Goal: Information Seeking & Learning: Learn about a topic

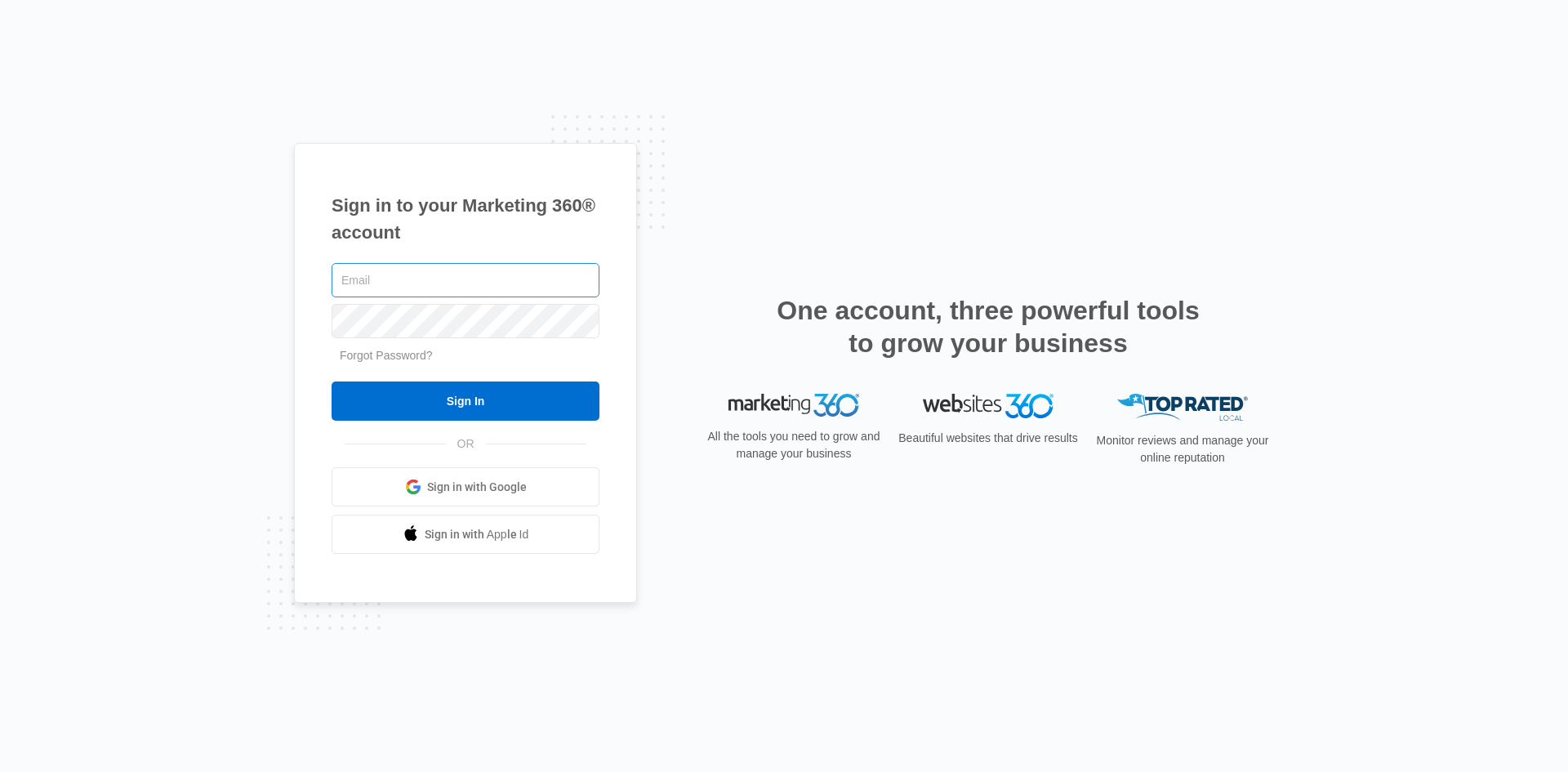
click at [371, 270] on input "text" at bounding box center [465, 280] width 268 height 34
type input "Judy@swajgergroup.com"
click at [331, 381] on input "Sign In" at bounding box center [465, 401] width 268 height 40
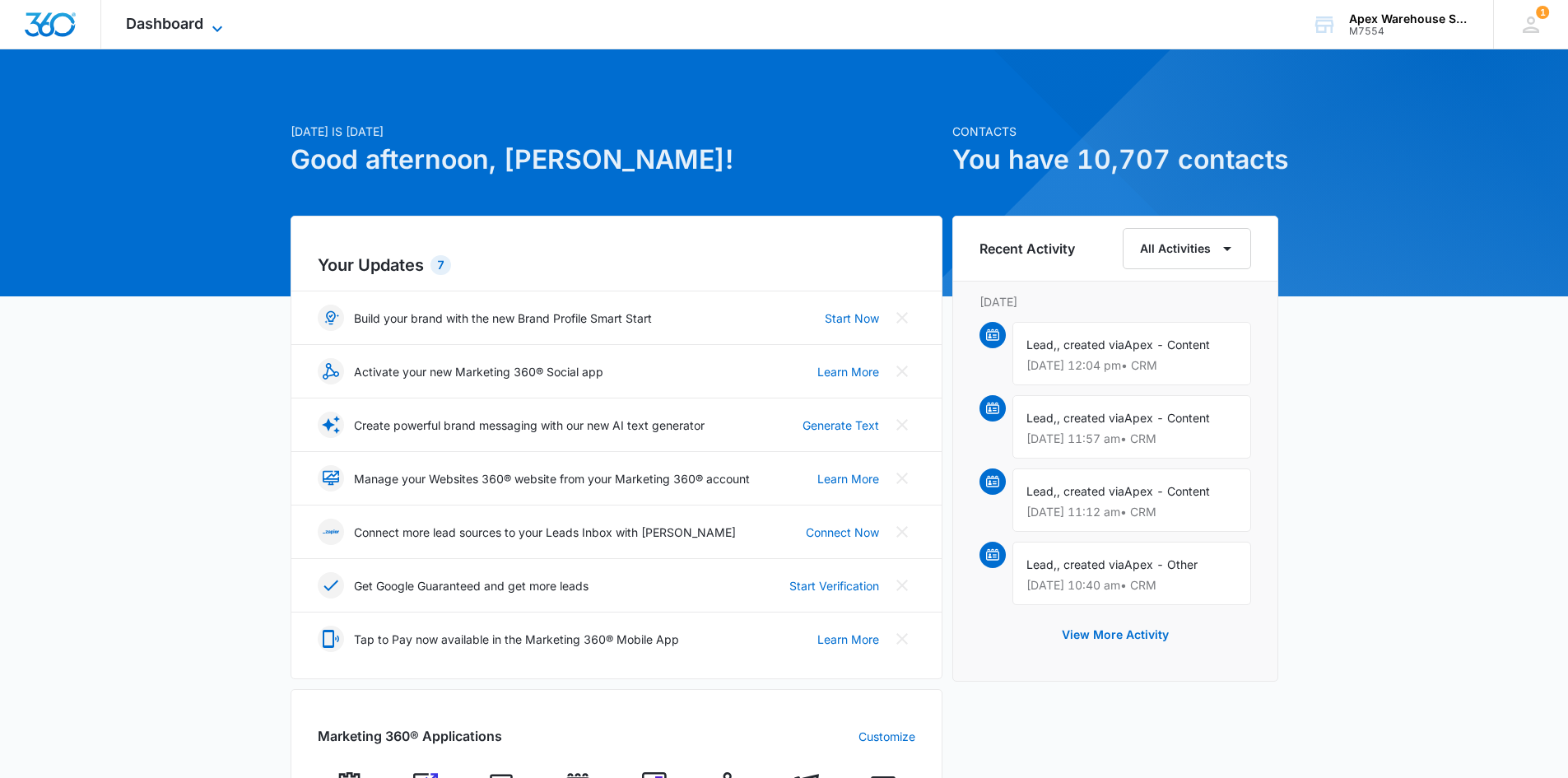
click at [203, 30] on span "Dashboard" at bounding box center [164, 24] width 77 height 17
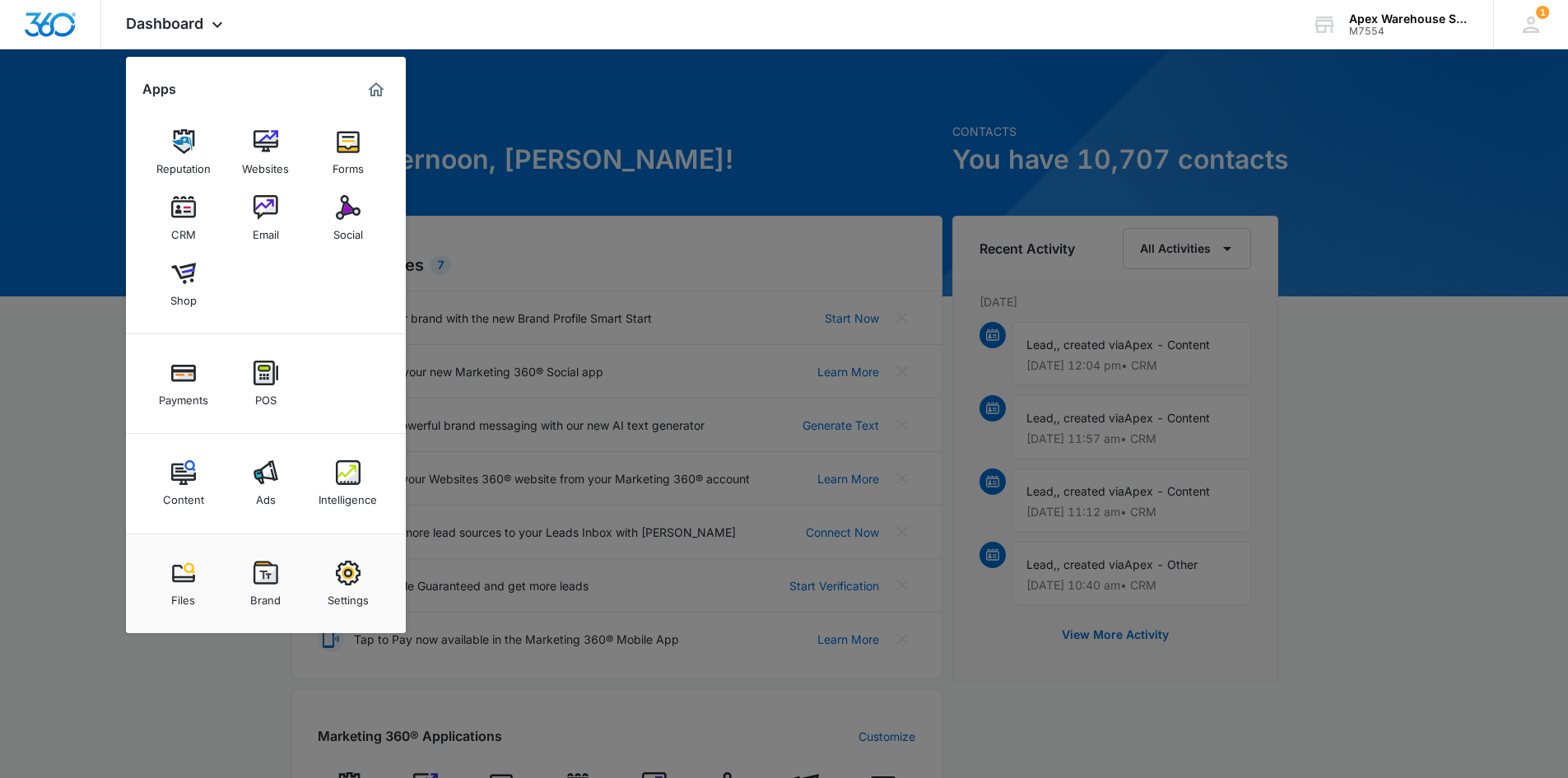
click at [270, 479] on img at bounding box center [266, 473] width 25 height 25
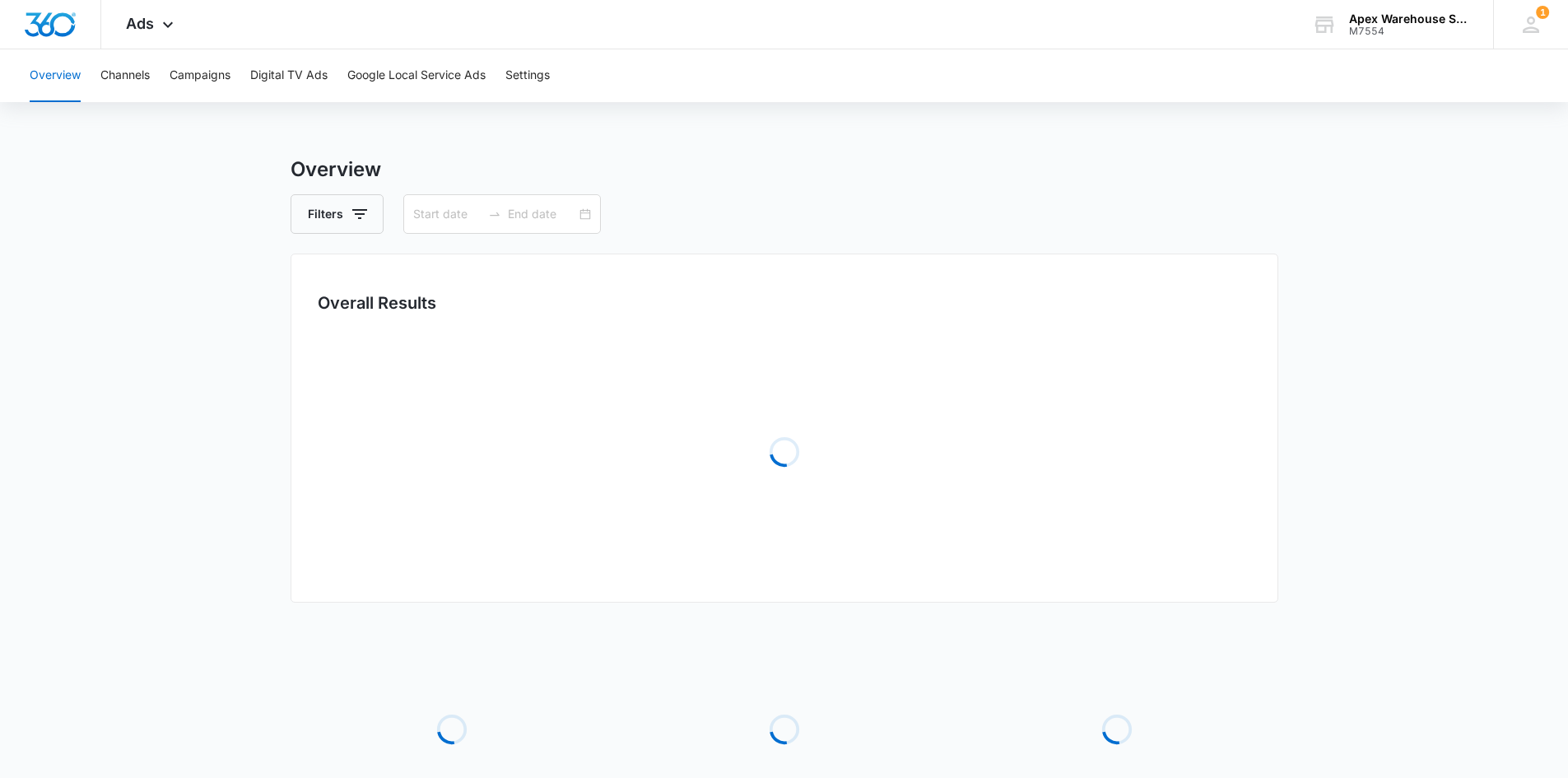
type input "[DATE]"
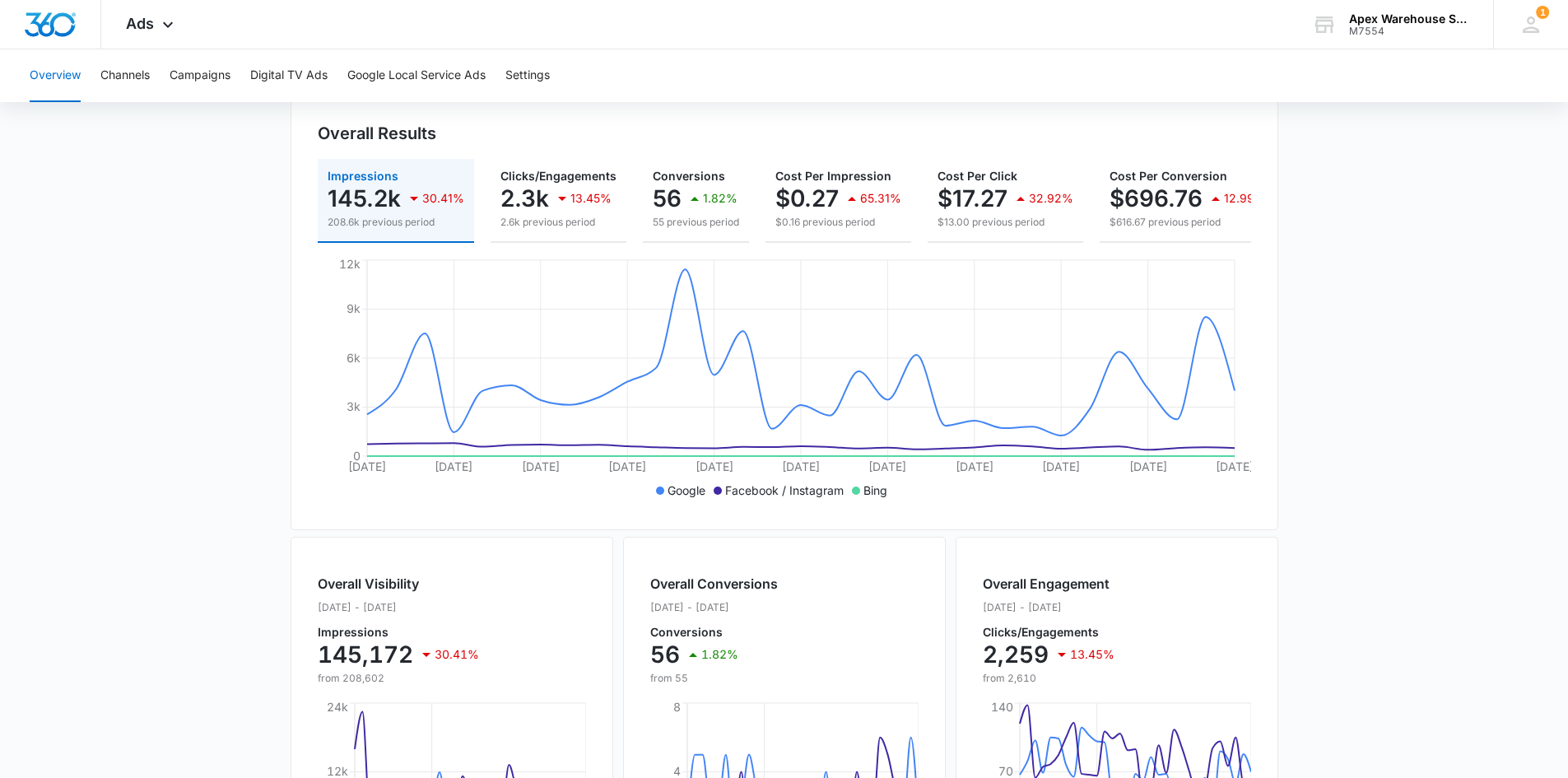
scroll to position [165, 0]
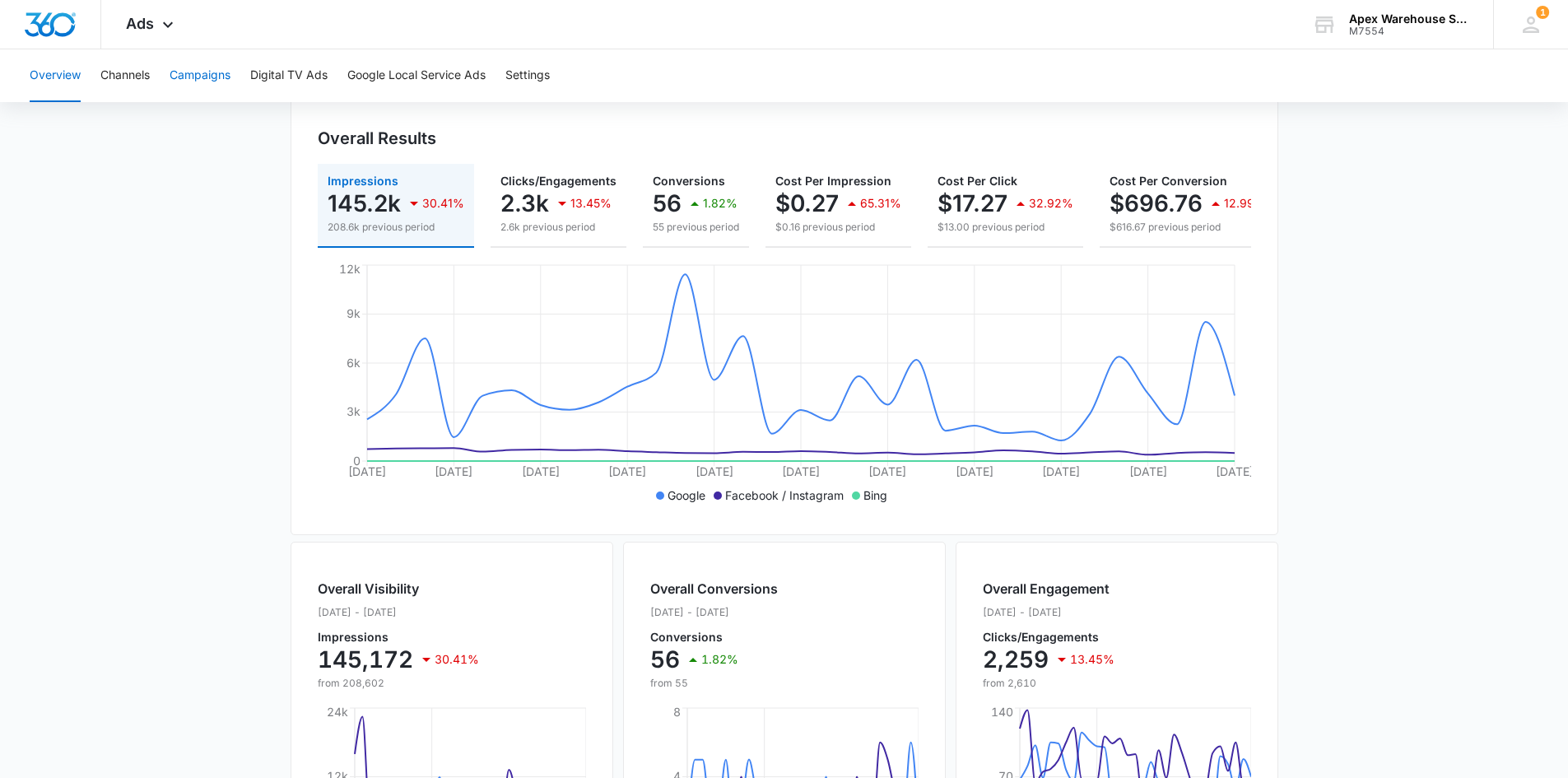
click at [216, 78] on button "Campaigns" at bounding box center [200, 75] width 61 height 52
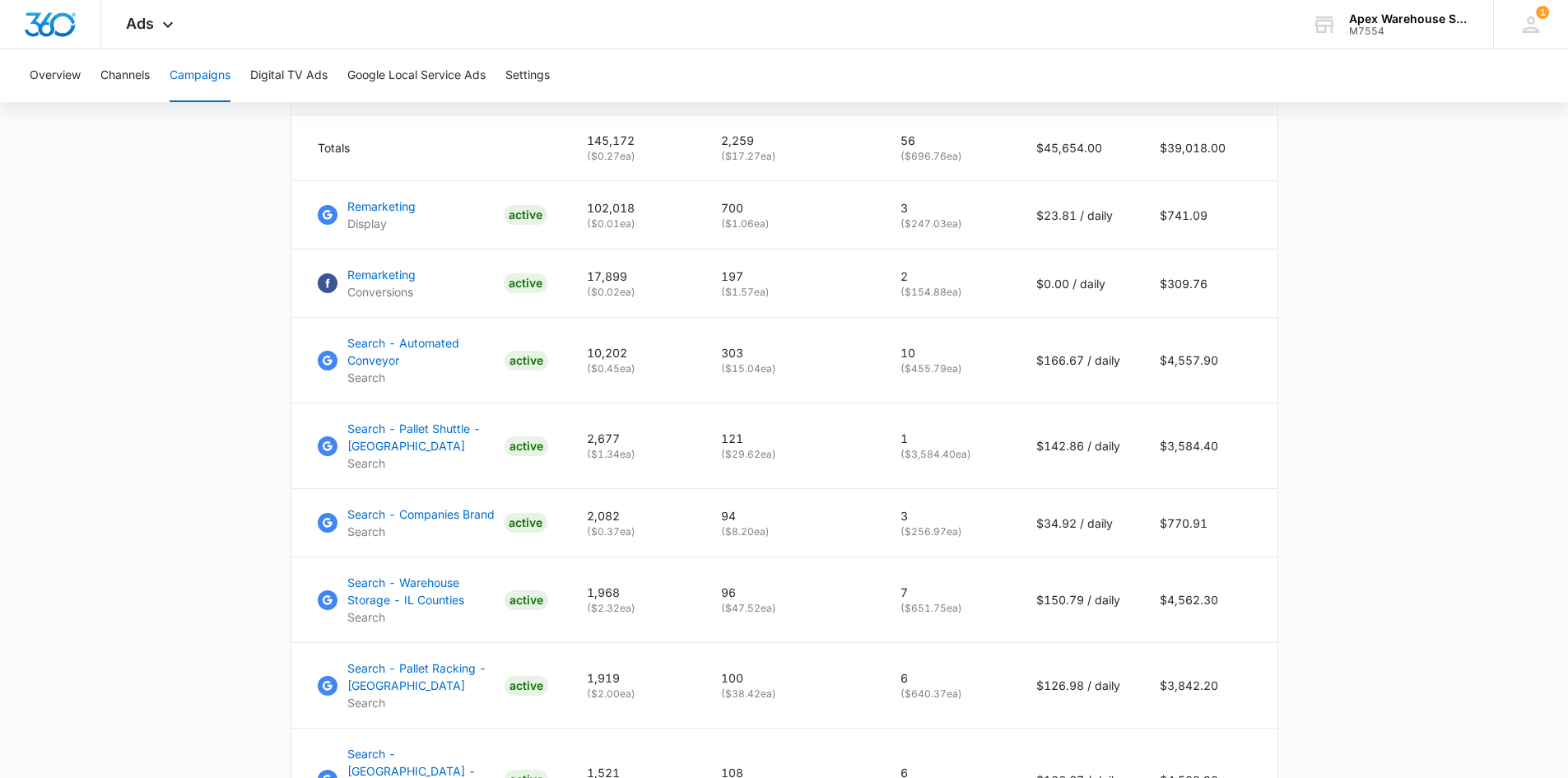
scroll to position [741, 0]
click at [412, 362] on p "Search - Automated Conveyor" at bounding box center [422, 350] width 150 height 34
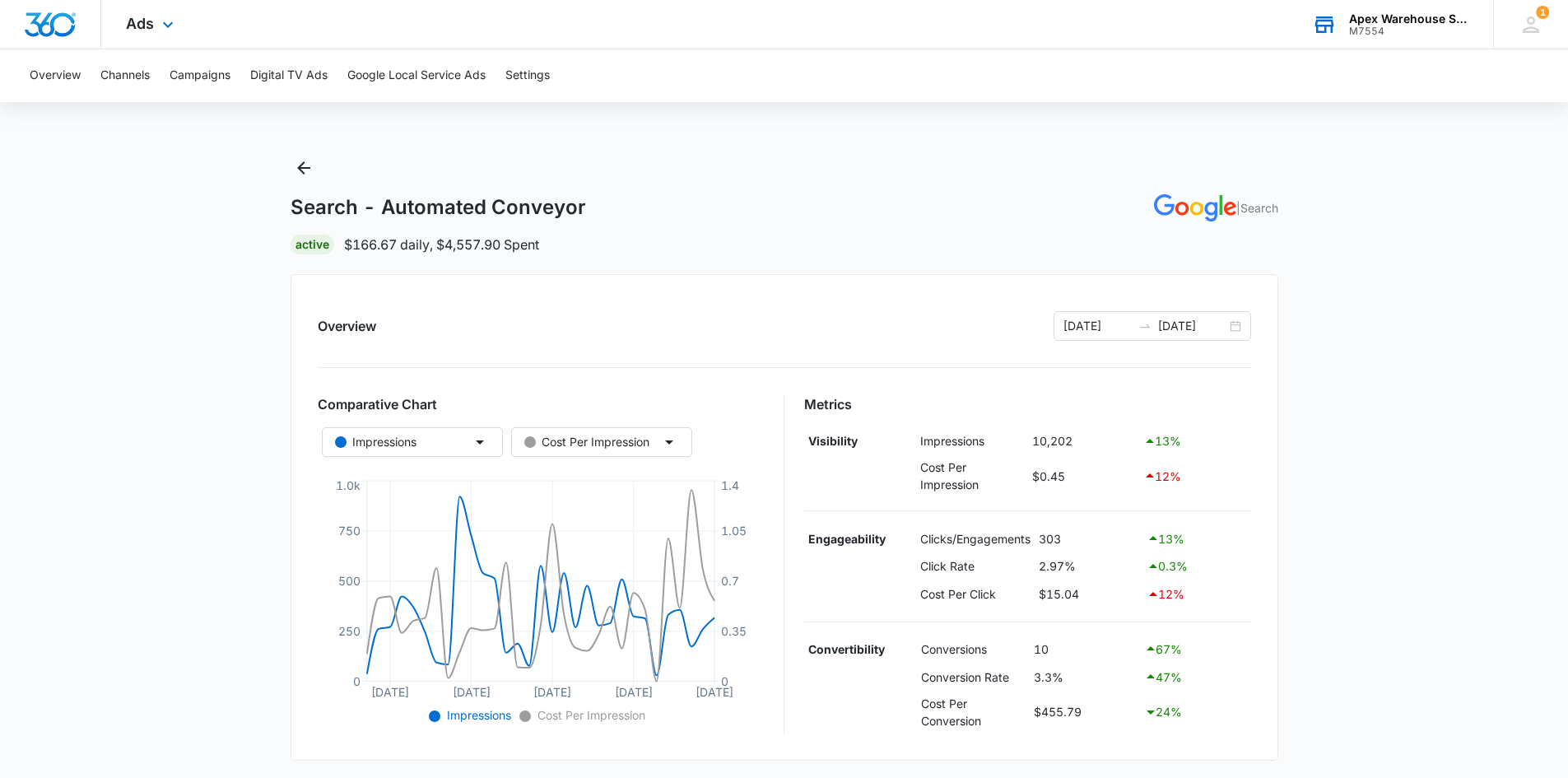
click at [1408, 26] on div "M7554" at bounding box center [1408, 31] width 120 height 11
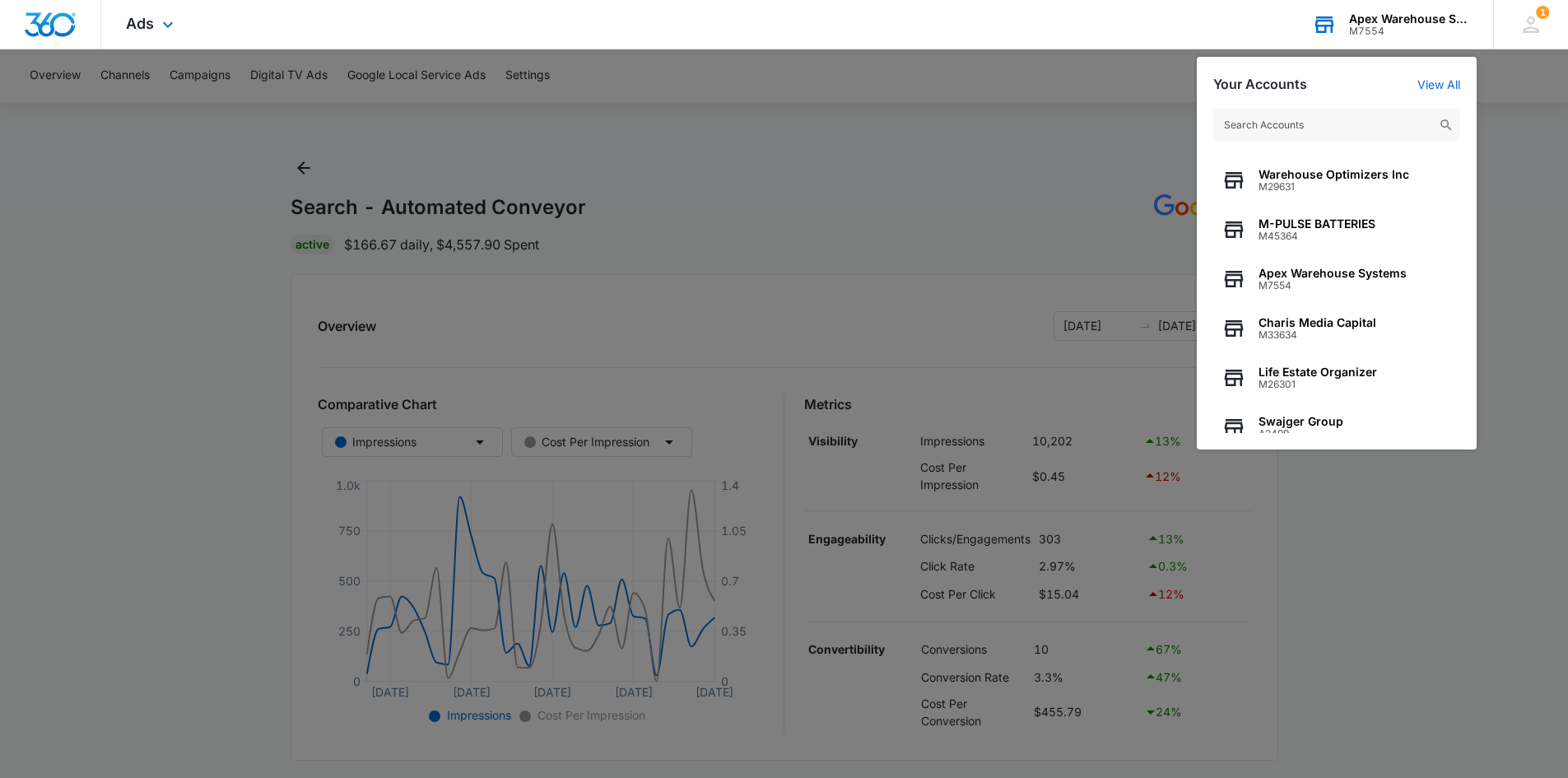
scroll to position [211, 0]
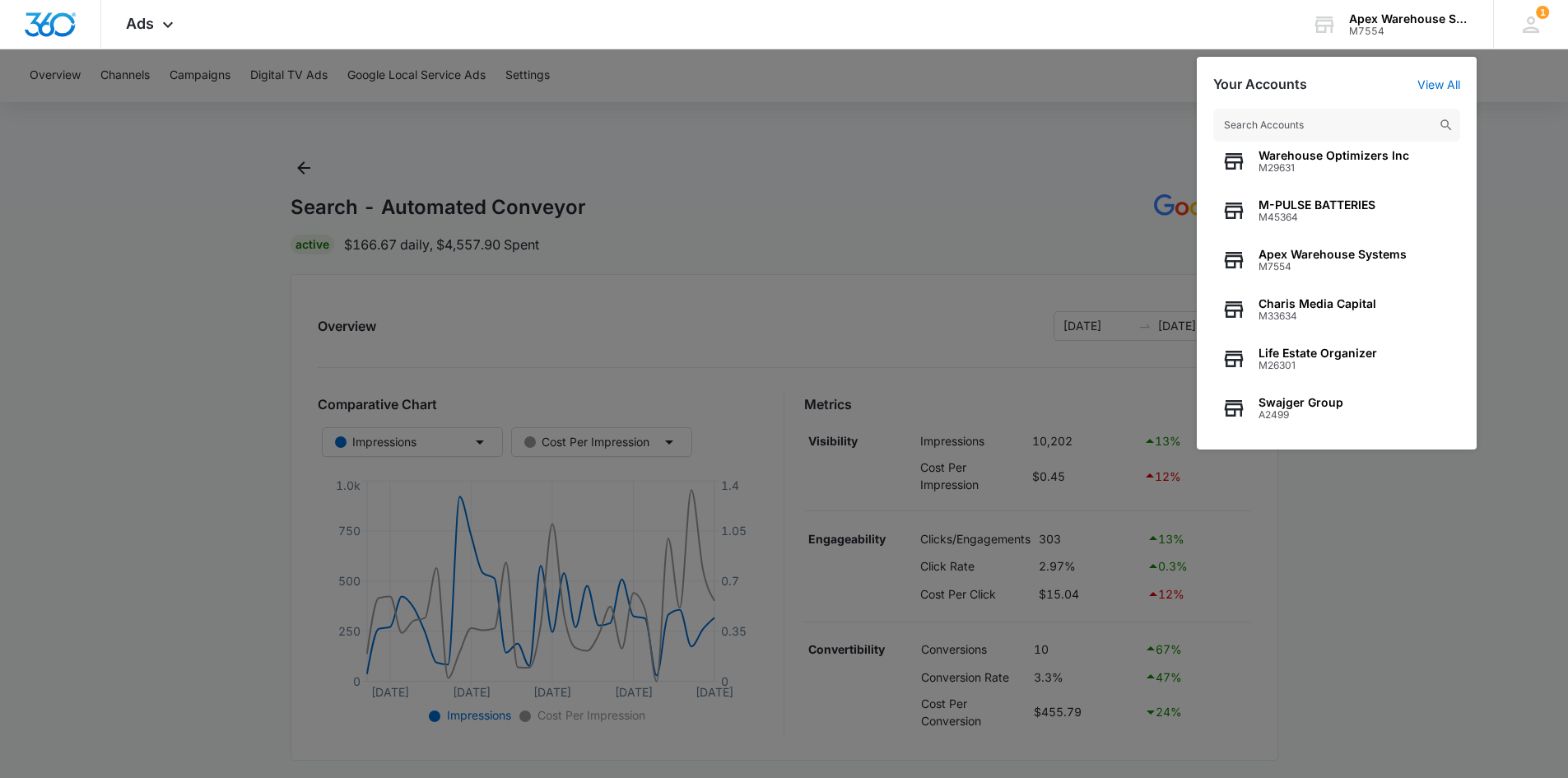
click at [84, 331] on div at bounding box center [784, 389] width 1568 height 778
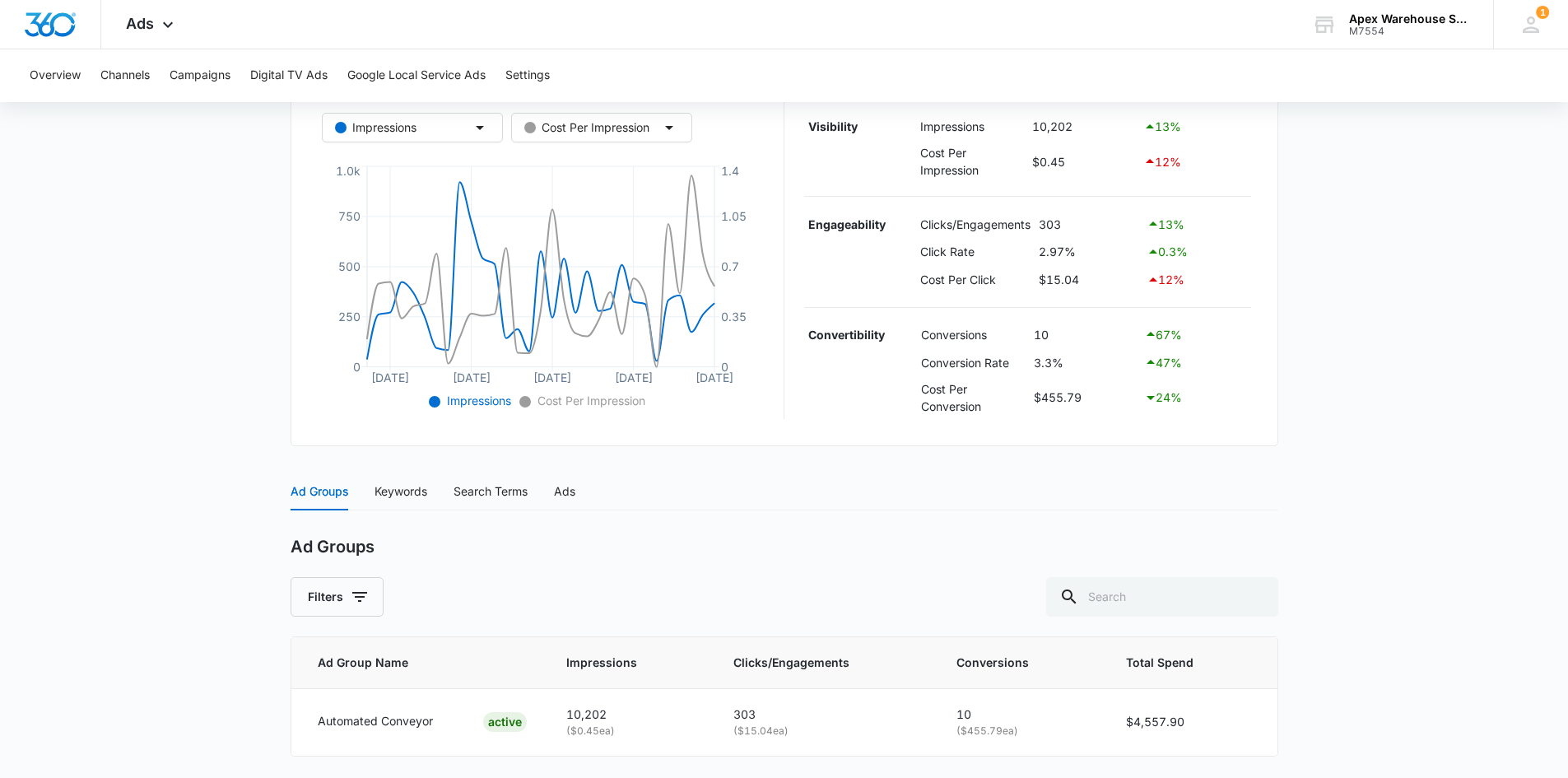
scroll to position [370, 0]
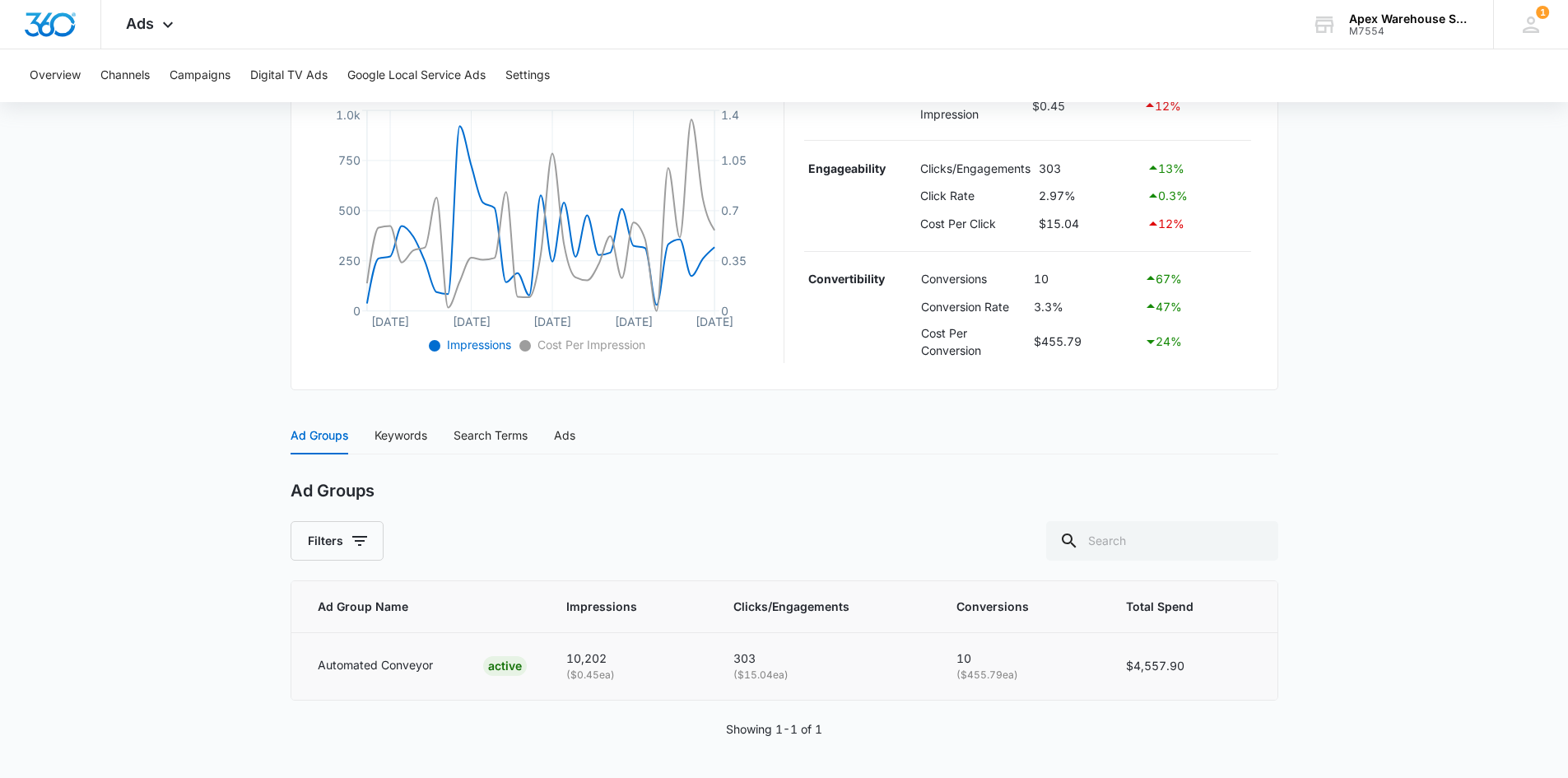
drag, startPoint x: 794, startPoint y: 676, endPoint x: 1240, endPoint y: 693, distance: 446.3
click at [794, 675] on p "( $15.04 ea)" at bounding box center [824, 675] width 184 height 15
click at [399, 435] on div "Keywords" at bounding box center [400, 435] width 52 height 18
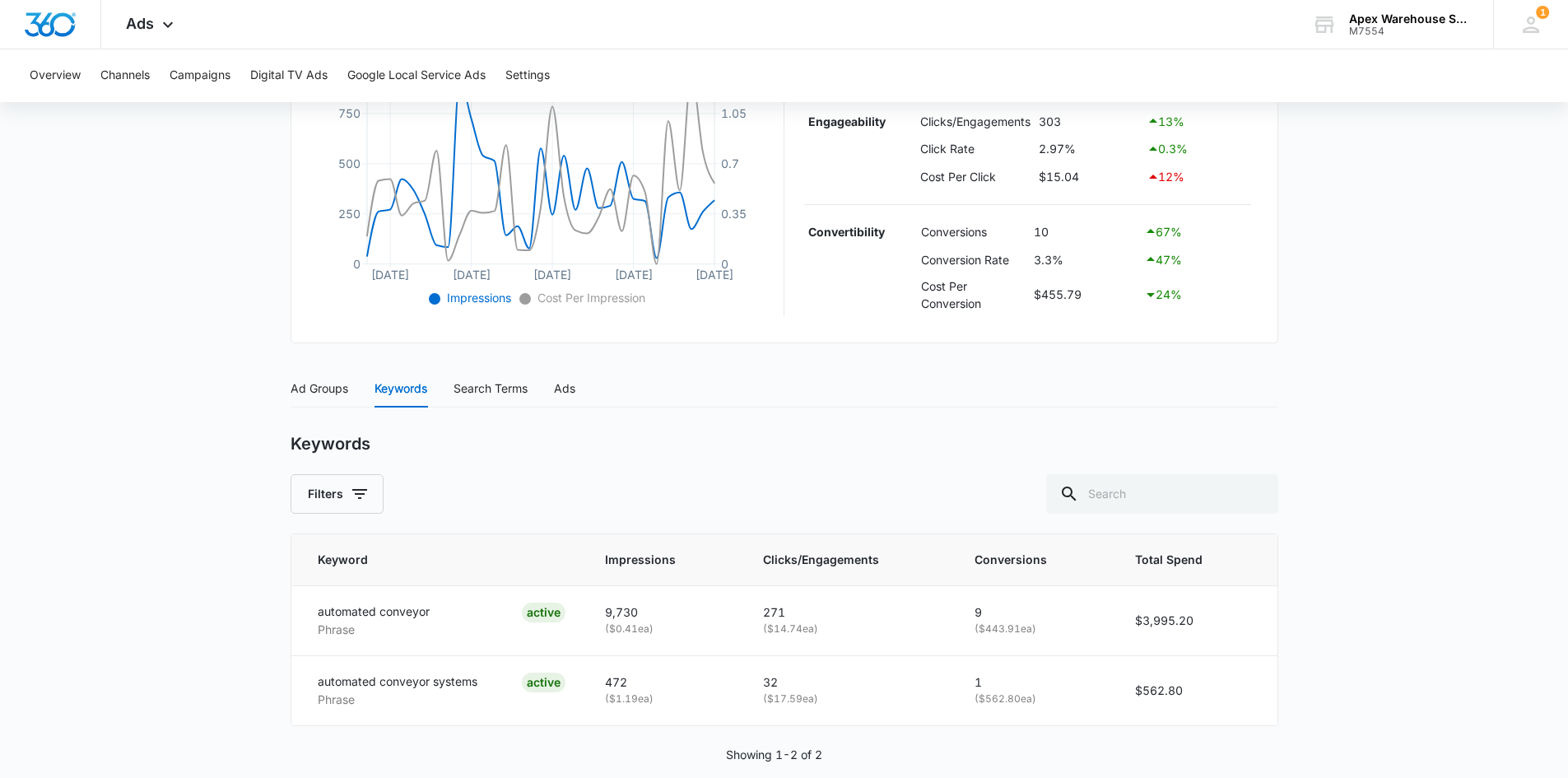
scroll to position [443, 0]
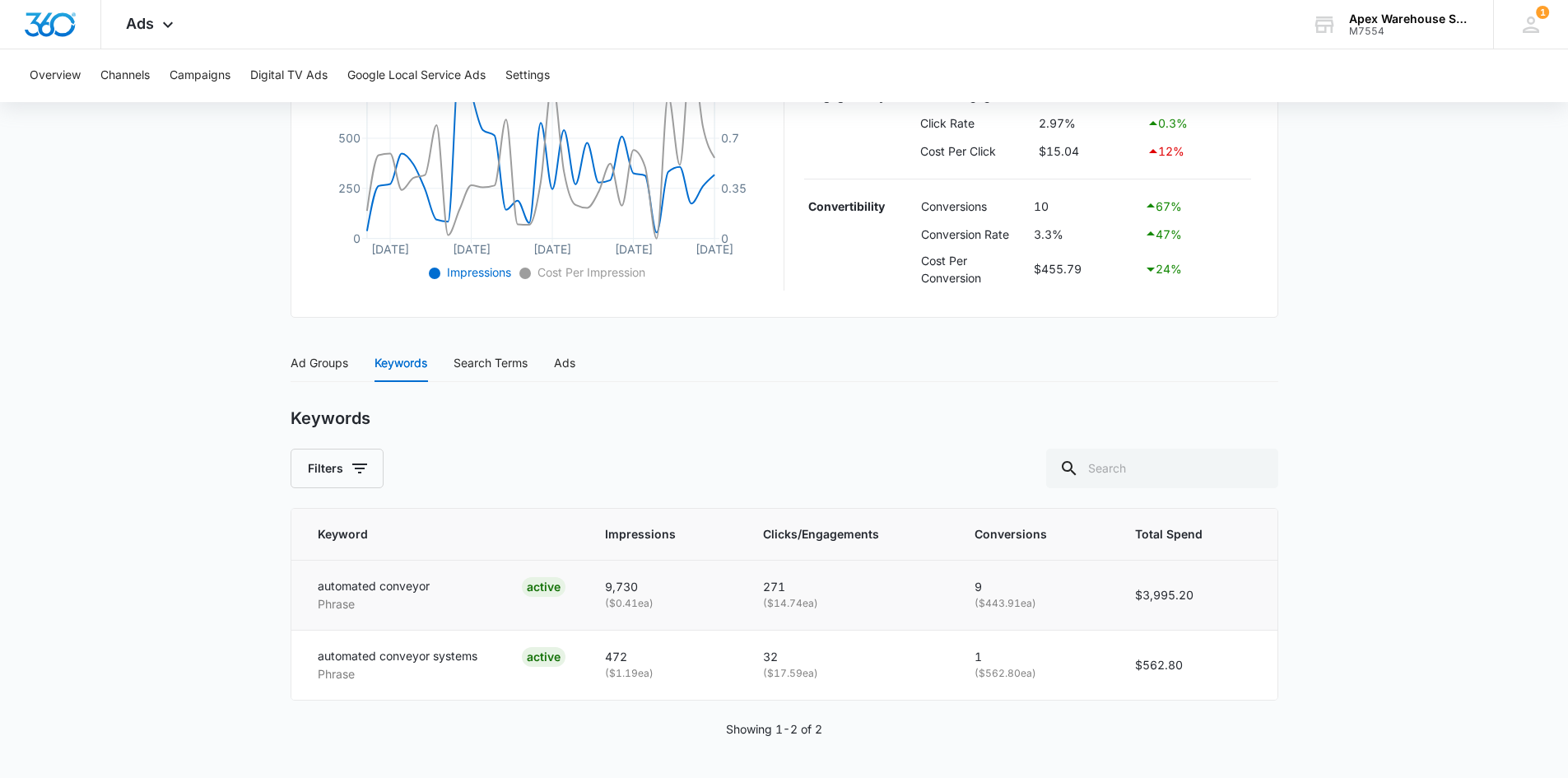
drag, startPoint x: 825, startPoint y: 609, endPoint x: 736, endPoint y: 610, distance: 89.0
click at [736, 610] on tr "automated conveyor Phrase ACTIVE 9,730 ( $0.41 ea) 271 ( $14.74 ea) 9 ( $443.91…" at bounding box center [784, 594] width 986 height 70
click at [1382, 641] on main "Search - Automated Conveyor | Search Active $166.67 daily , $4,557.90 Spent Ove…" at bounding box center [784, 244] width 1568 height 1066
click at [317, 368] on div "Ad Groups" at bounding box center [319, 362] width 58 height 18
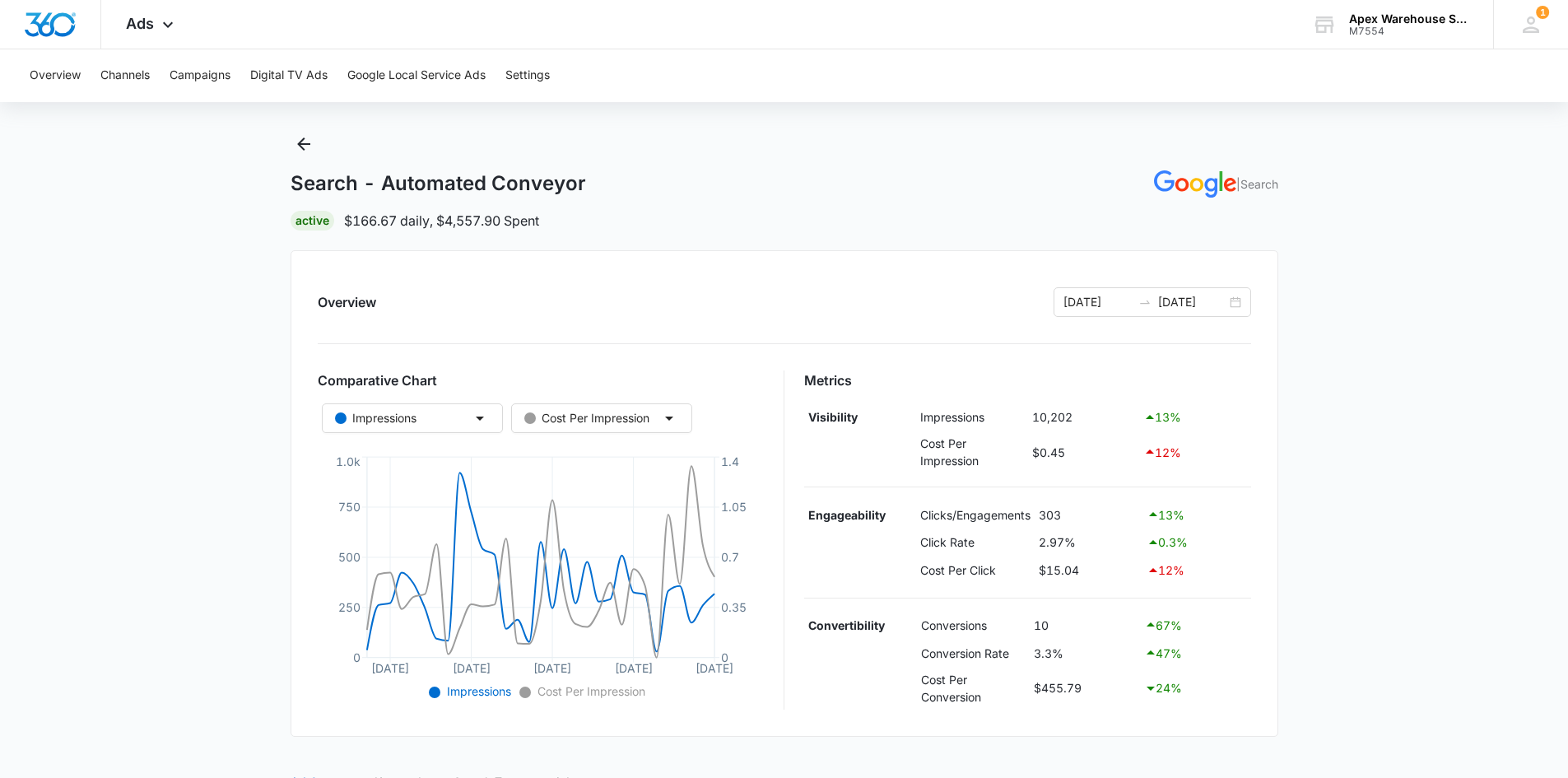
scroll to position [0, 0]
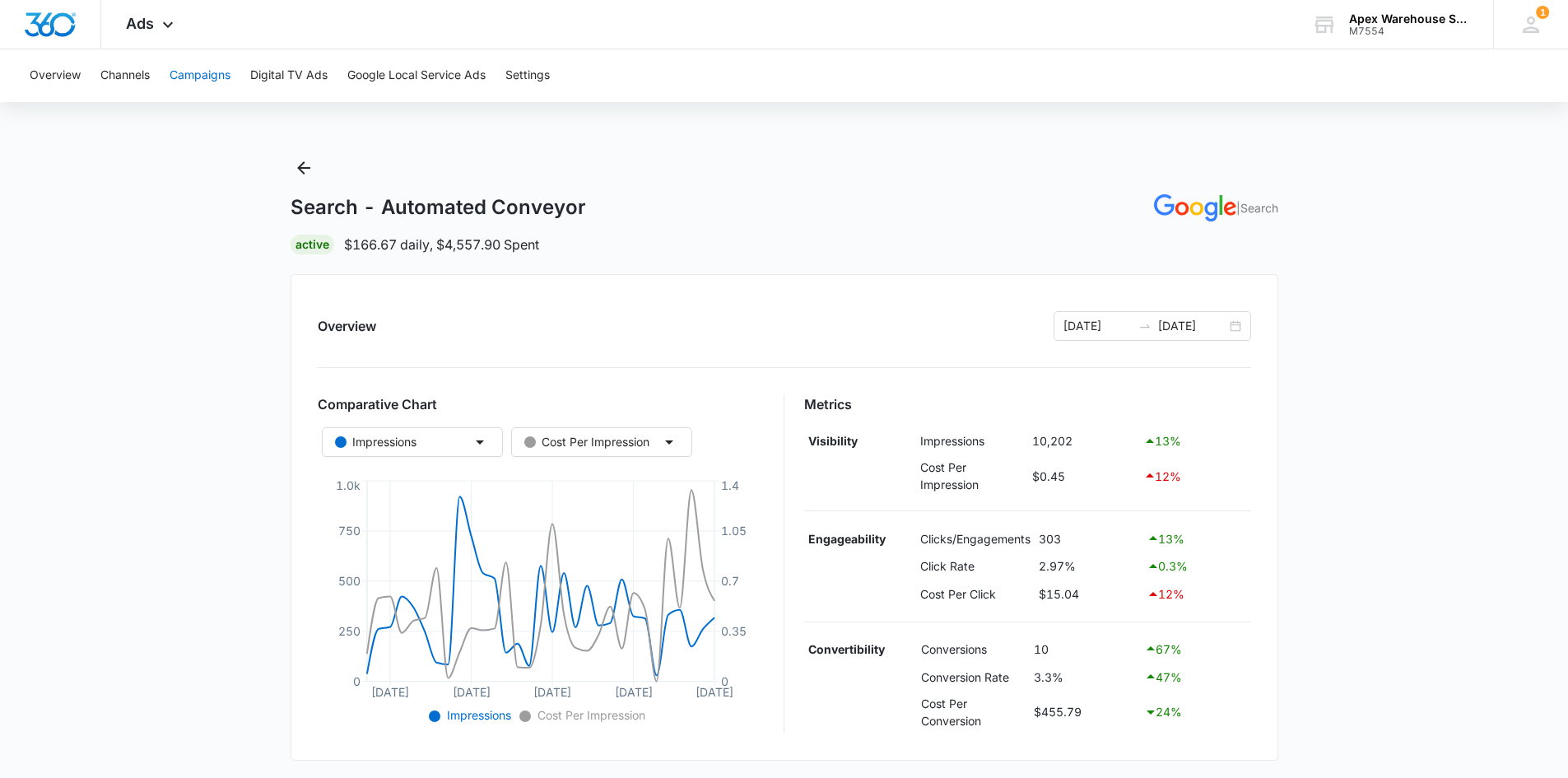
click at [195, 76] on button "Campaigns" at bounding box center [200, 75] width 61 height 52
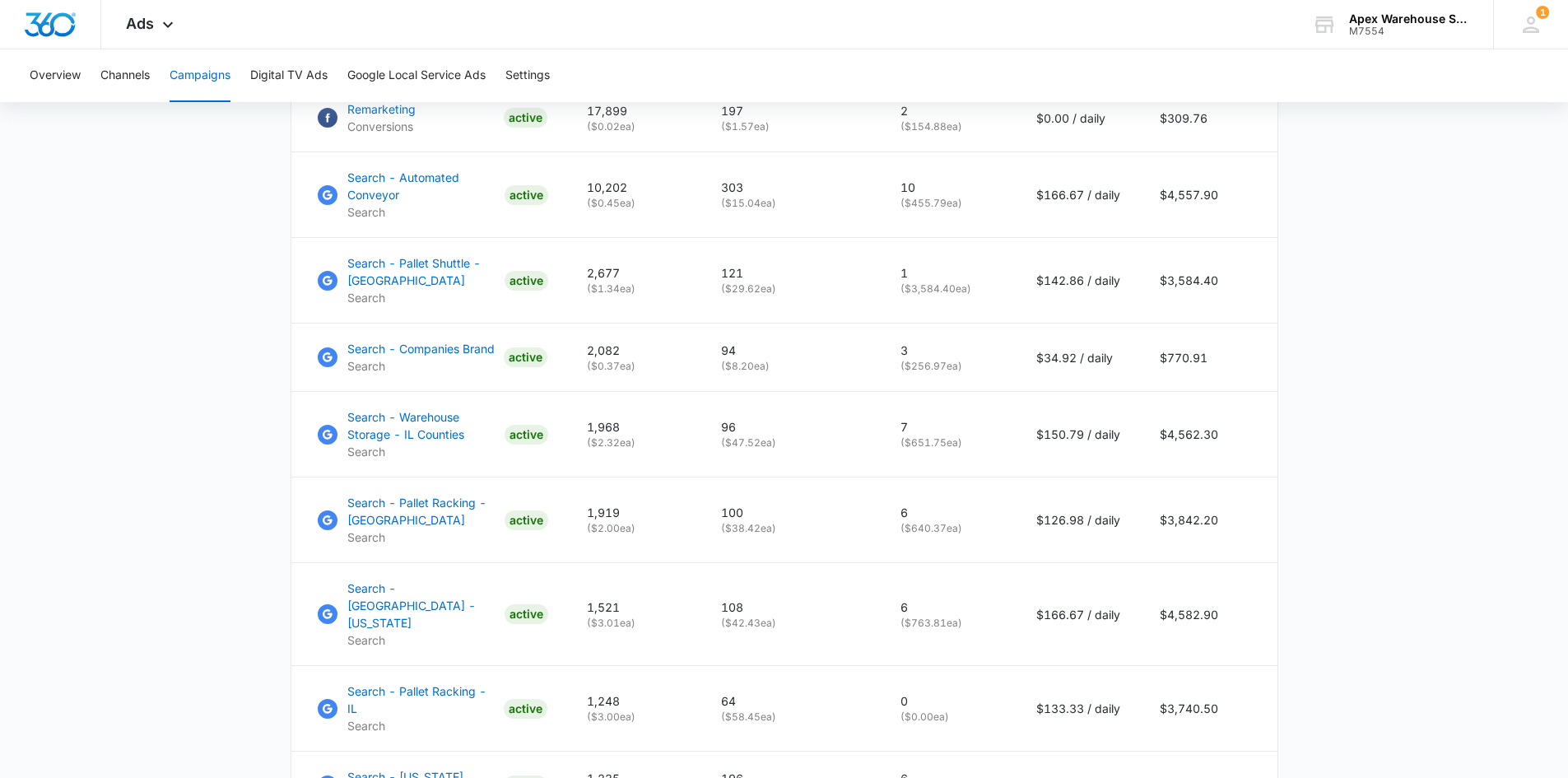
scroll to position [1038, 0]
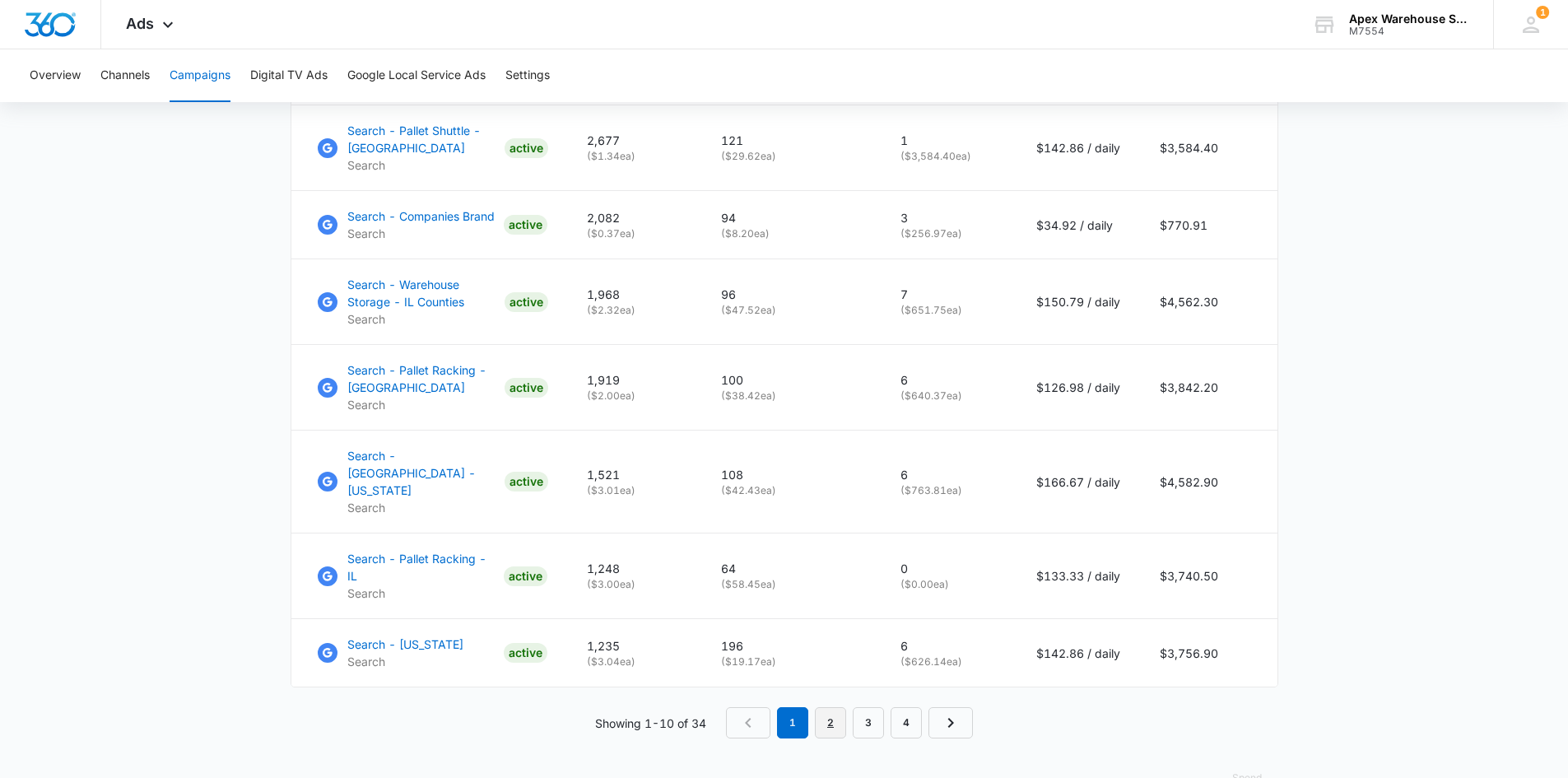
click at [830, 707] on link "2" at bounding box center [830, 722] width 31 height 31
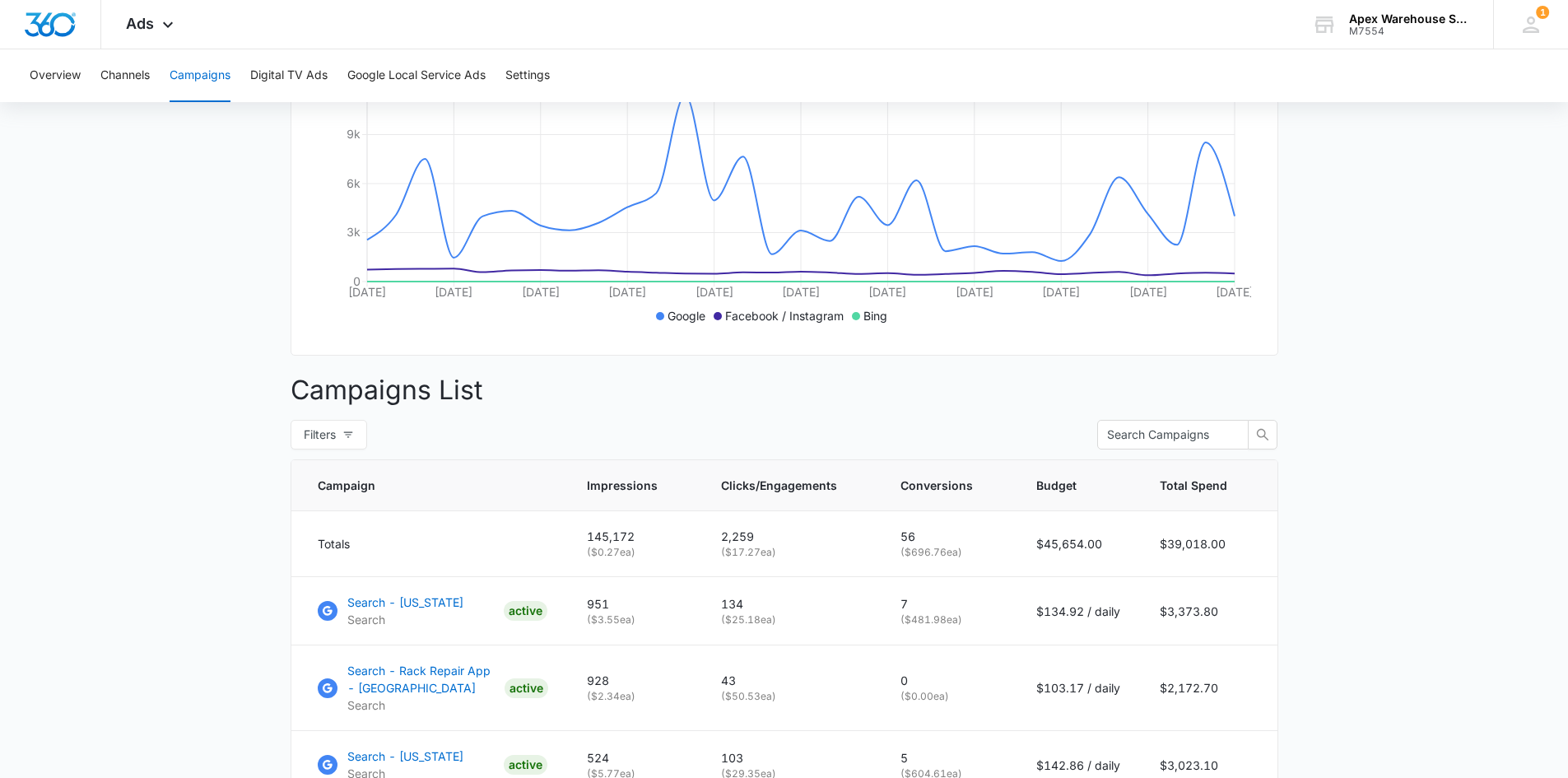
scroll to position [1021, 0]
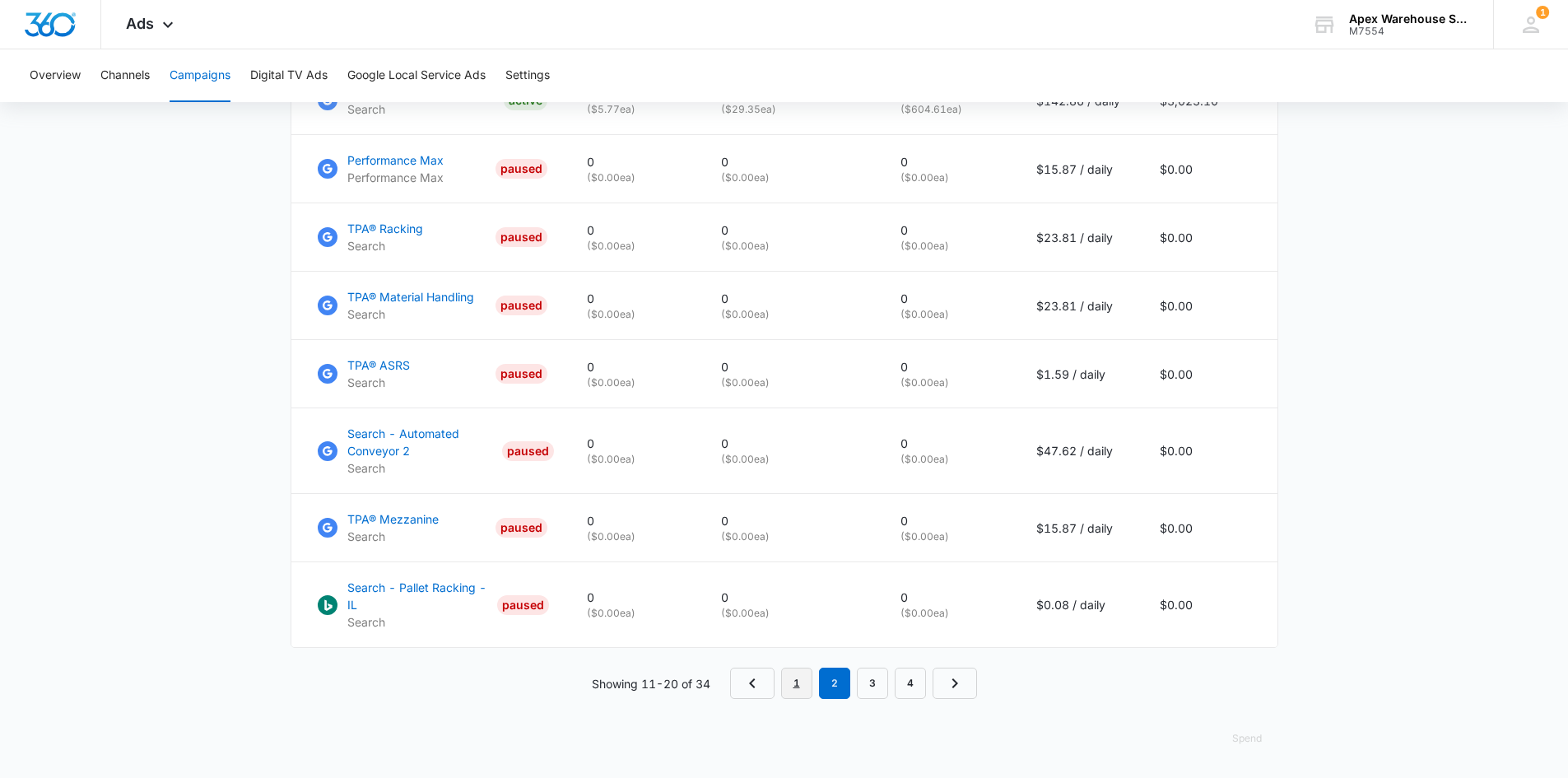
click at [794, 688] on link "1" at bounding box center [796, 683] width 31 height 31
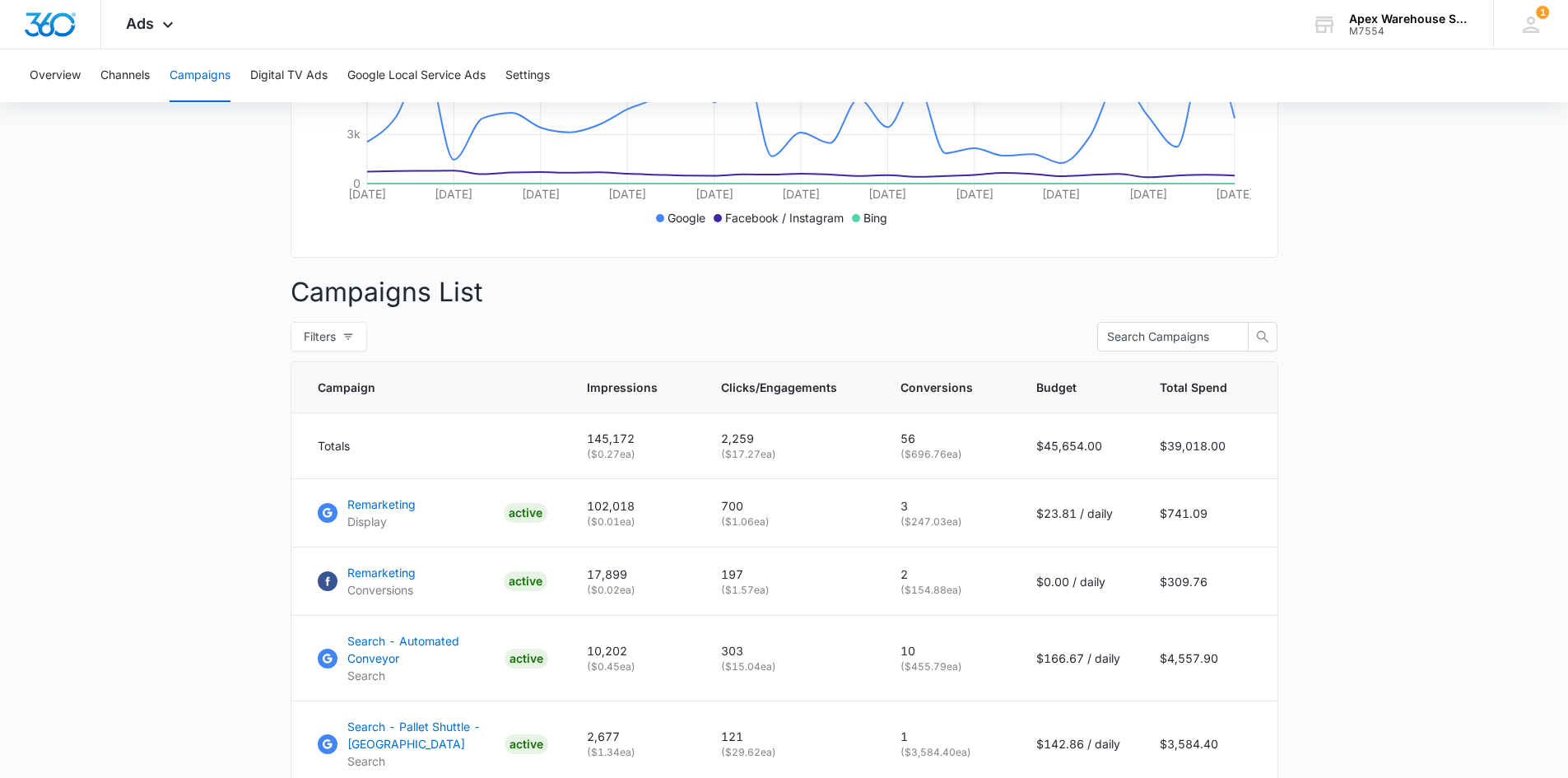
scroll to position [362, 0]
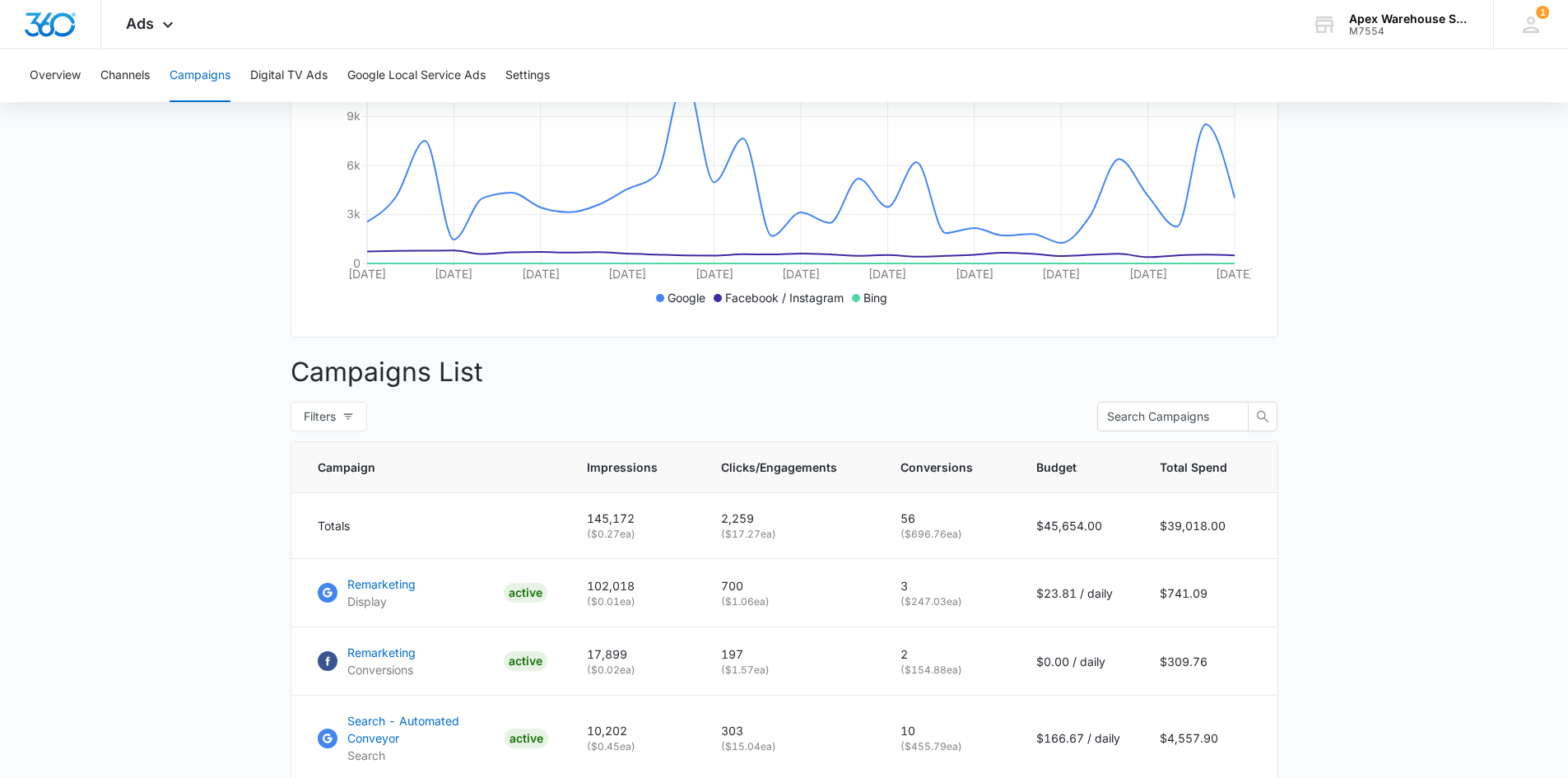
click at [176, 75] on button "Campaigns" at bounding box center [200, 75] width 61 height 52
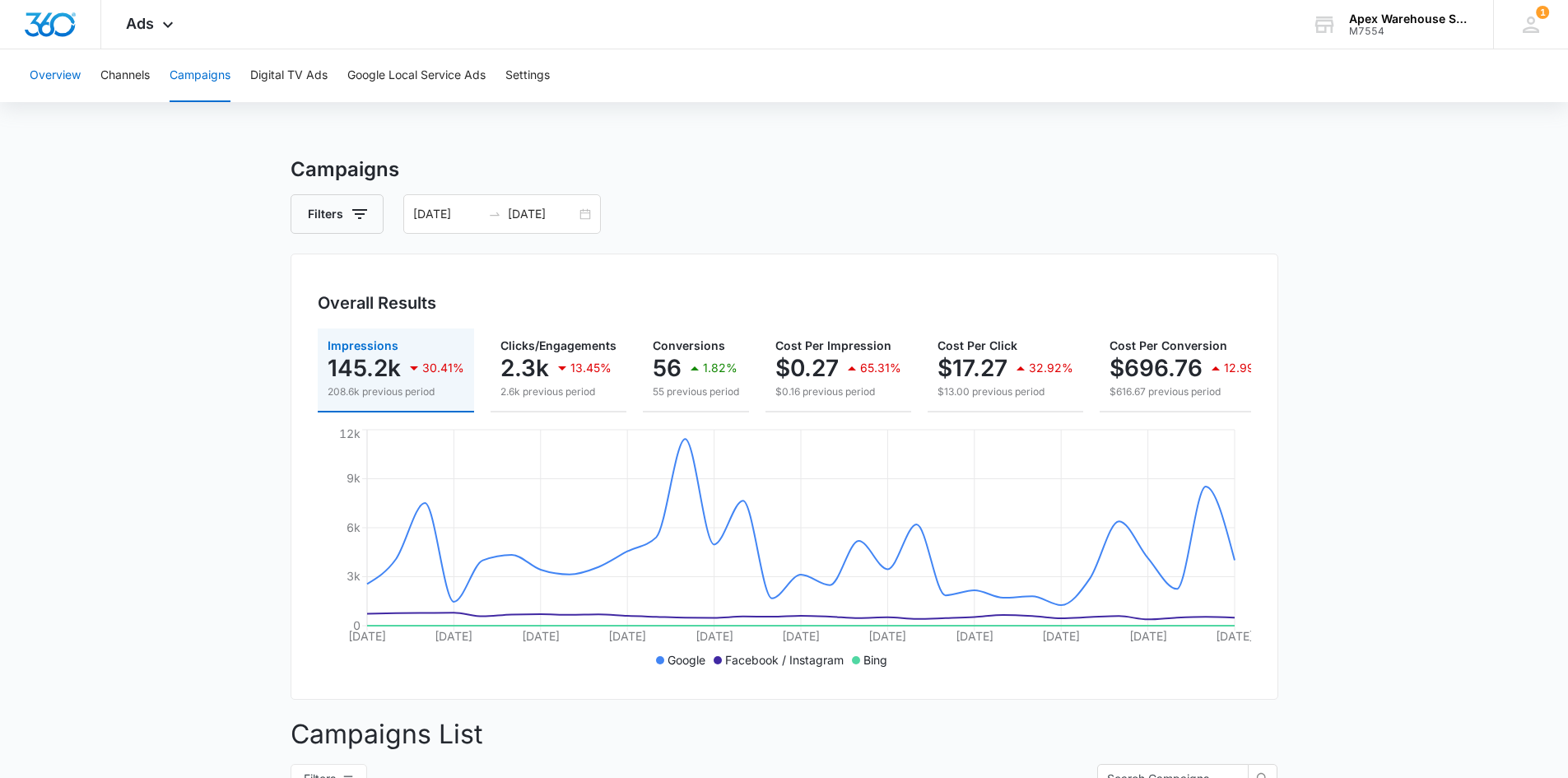
click at [54, 80] on button "Overview" at bounding box center [55, 75] width 51 height 52
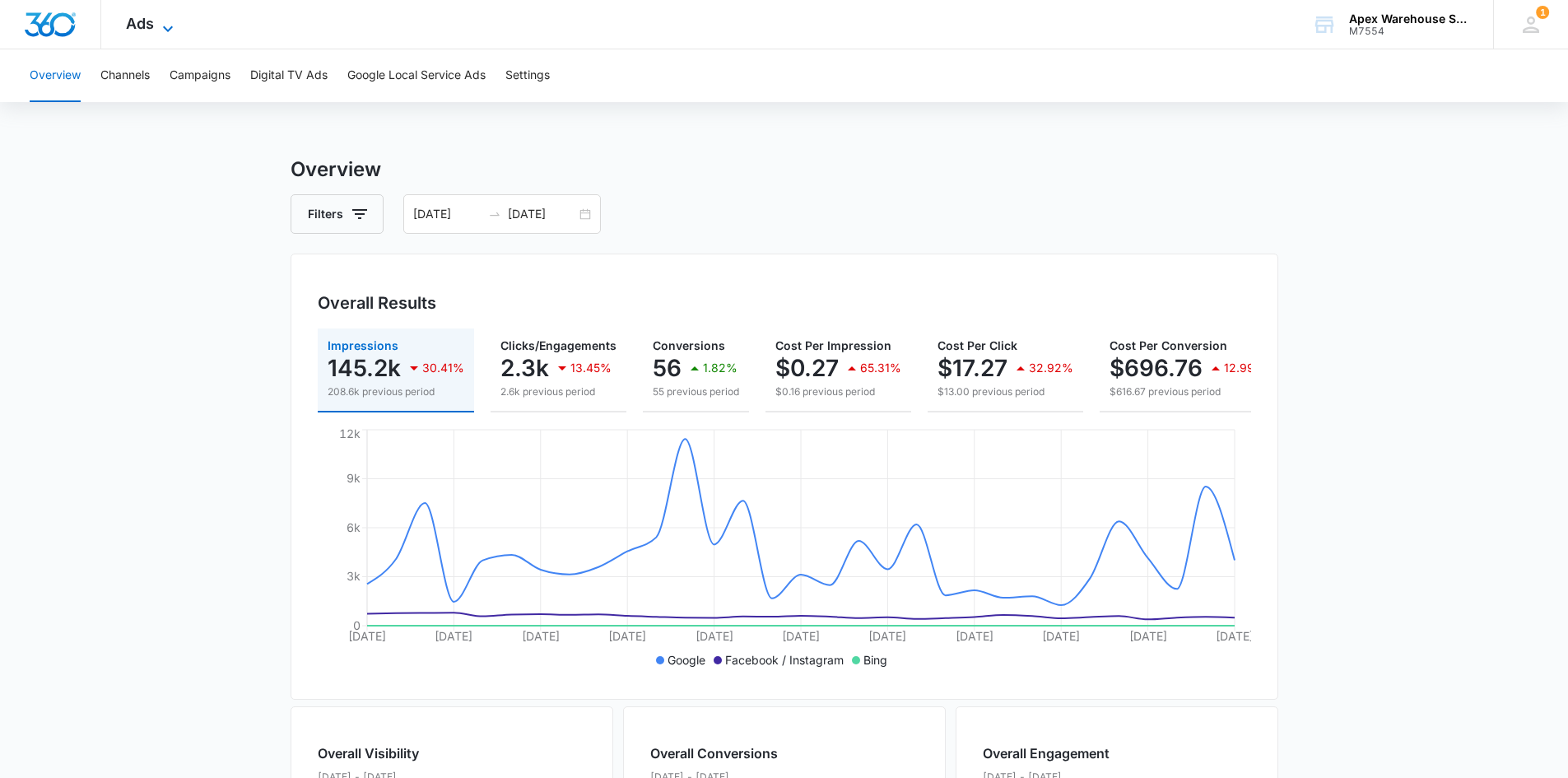
click at [149, 26] on span "Ads" at bounding box center [139, 24] width 28 height 17
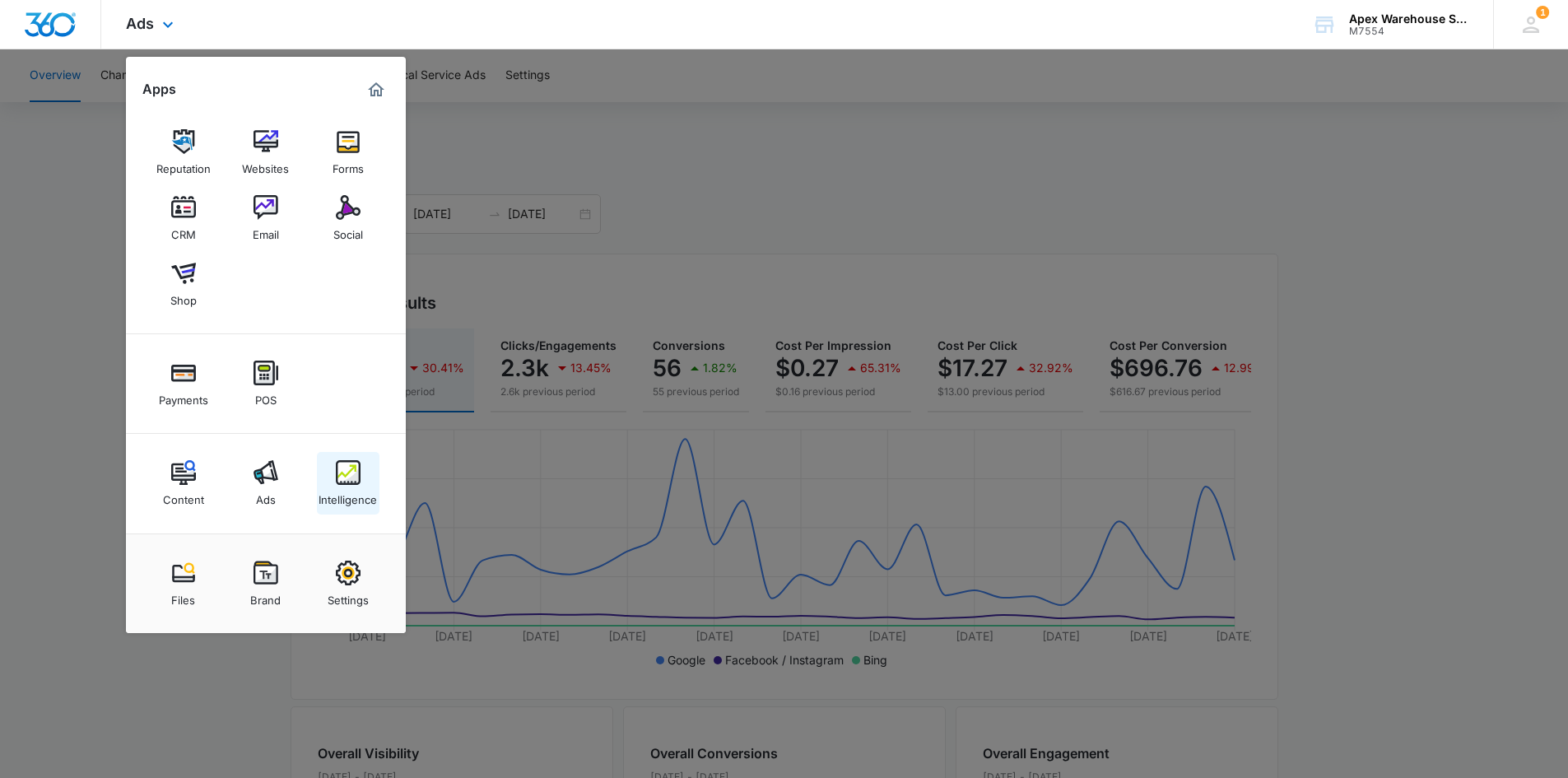
click at [339, 457] on link "Intelligence" at bounding box center [348, 483] width 63 height 63
